Goal: Task Accomplishment & Management: Complete application form

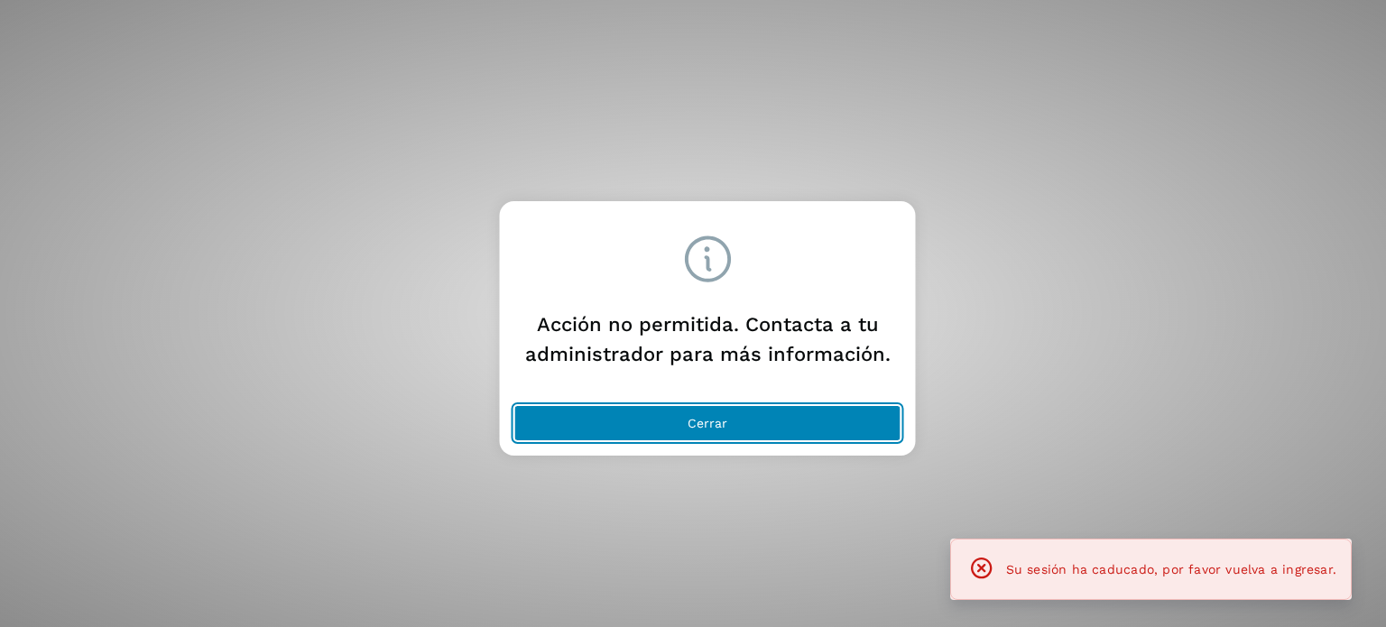
click at [669, 425] on button "Cerrar" at bounding box center [707, 423] width 387 height 36
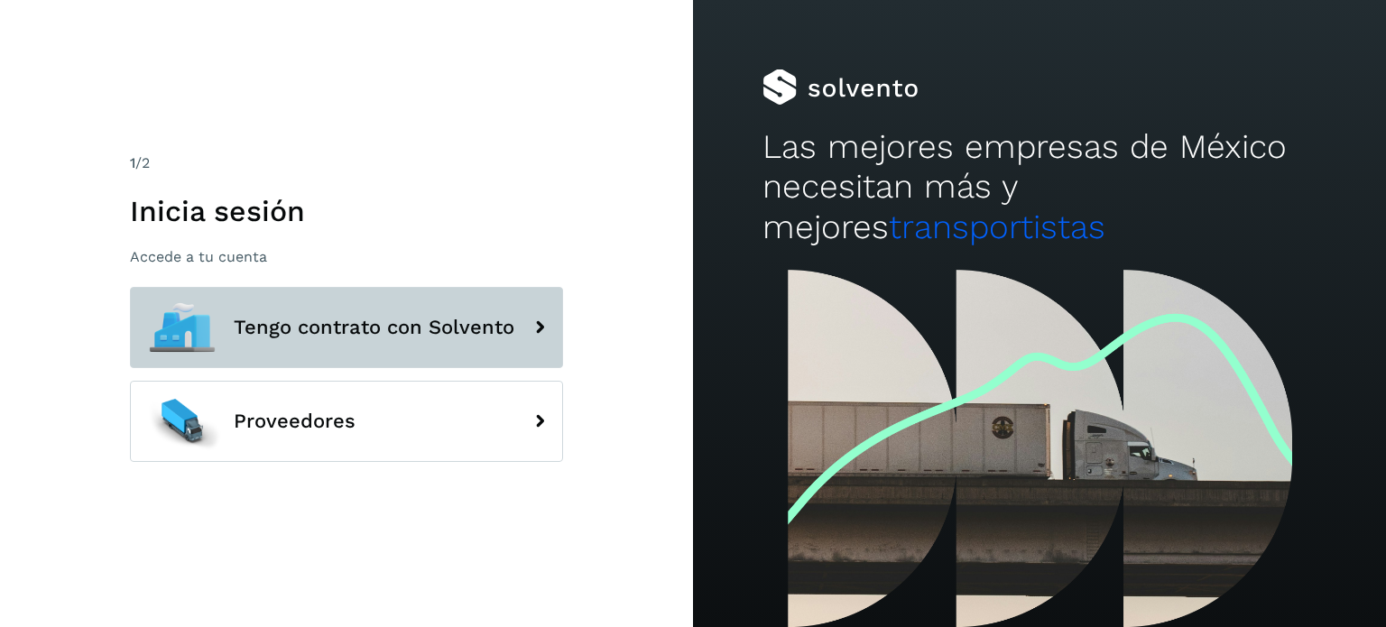
click at [325, 324] on span "Tengo contrato con Solvento" at bounding box center [374, 328] width 281 height 22
click at [400, 324] on span "Tengo contrato con Solvento" at bounding box center [374, 328] width 281 height 22
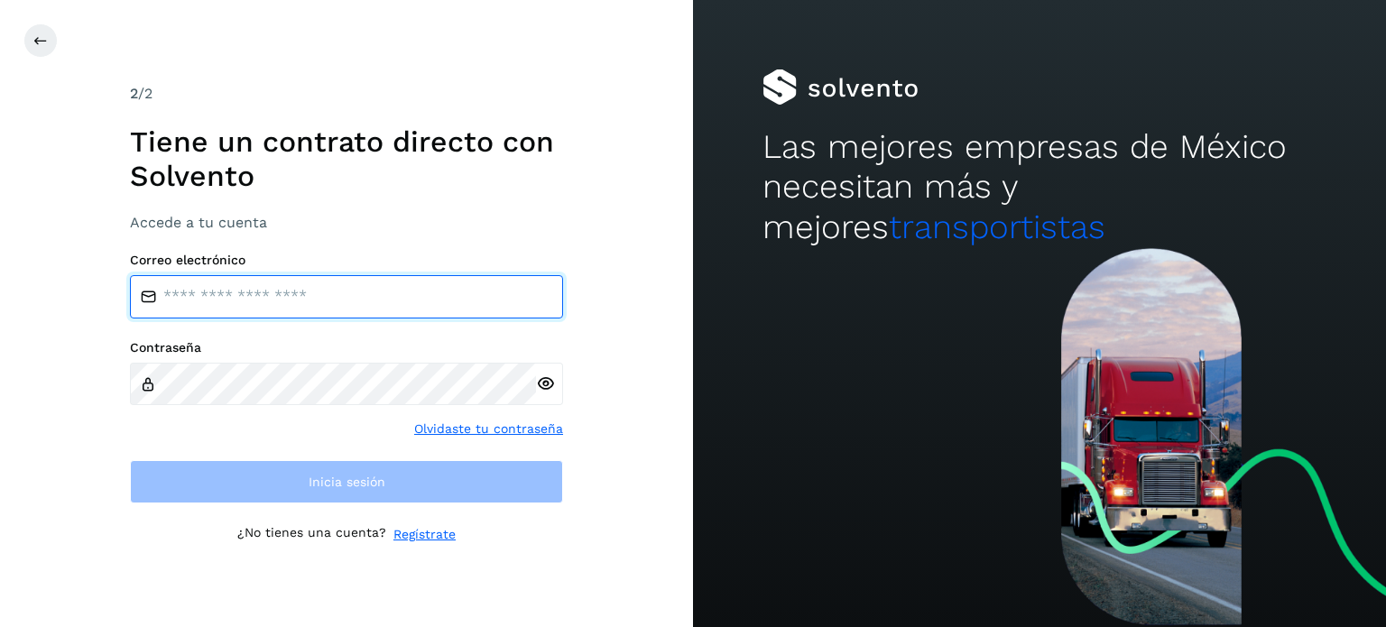
type input "**********"
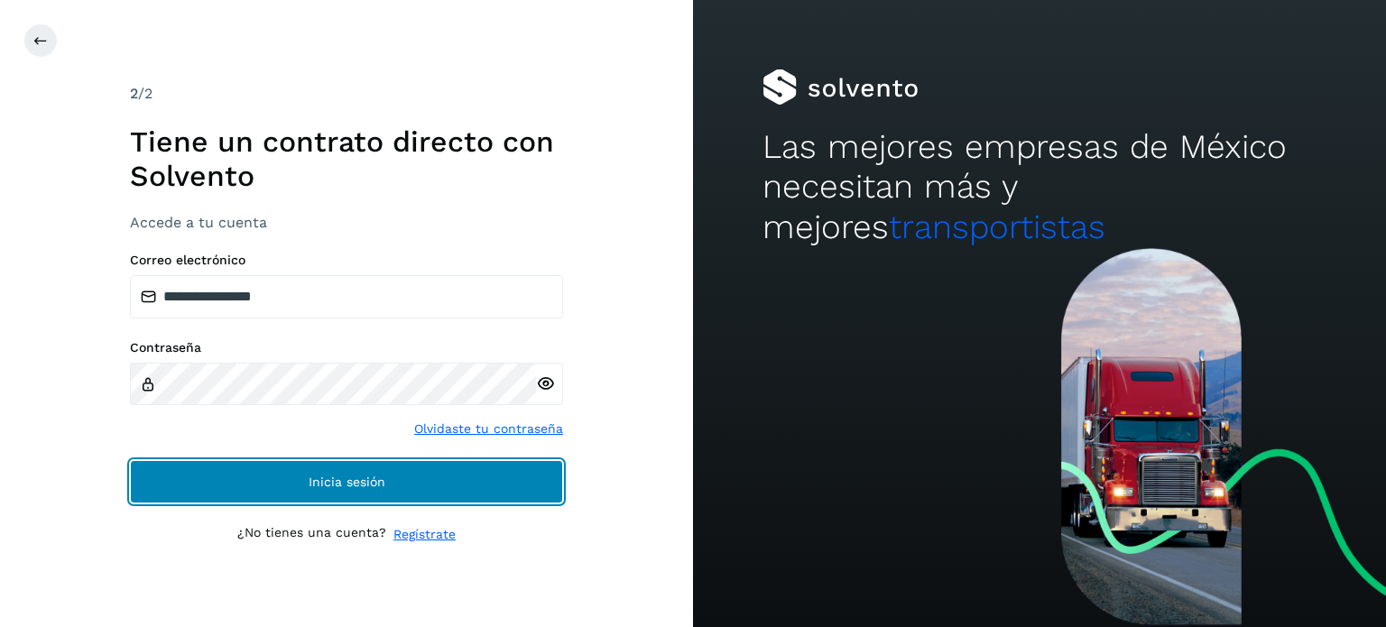
click at [361, 468] on button "Inicia sesión" at bounding box center [346, 481] width 433 height 43
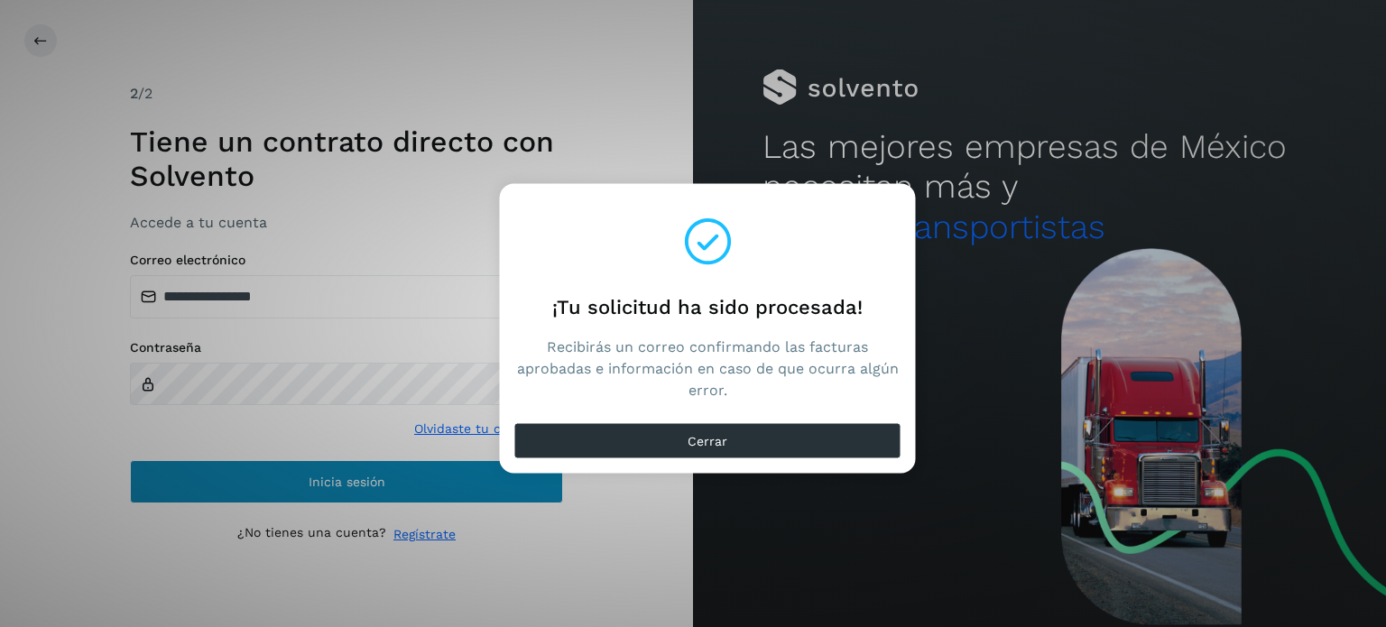
click at [367, 482] on div "¡Tu solicitud ha sido procesada! Recibirás un correo confirmando las facturas a…" at bounding box center [693, 313] width 1386 height 627
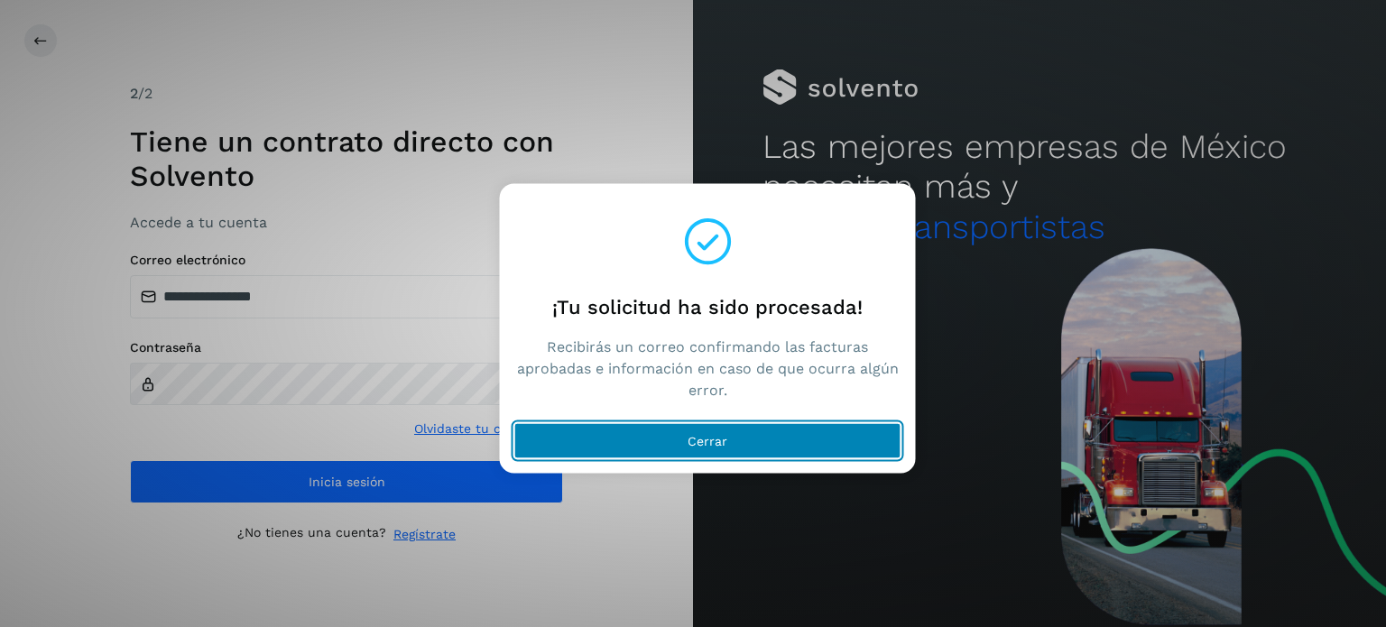
click at [726, 429] on button "Cerrar" at bounding box center [707, 440] width 387 height 36
